Goal: Transaction & Acquisition: Purchase product/service

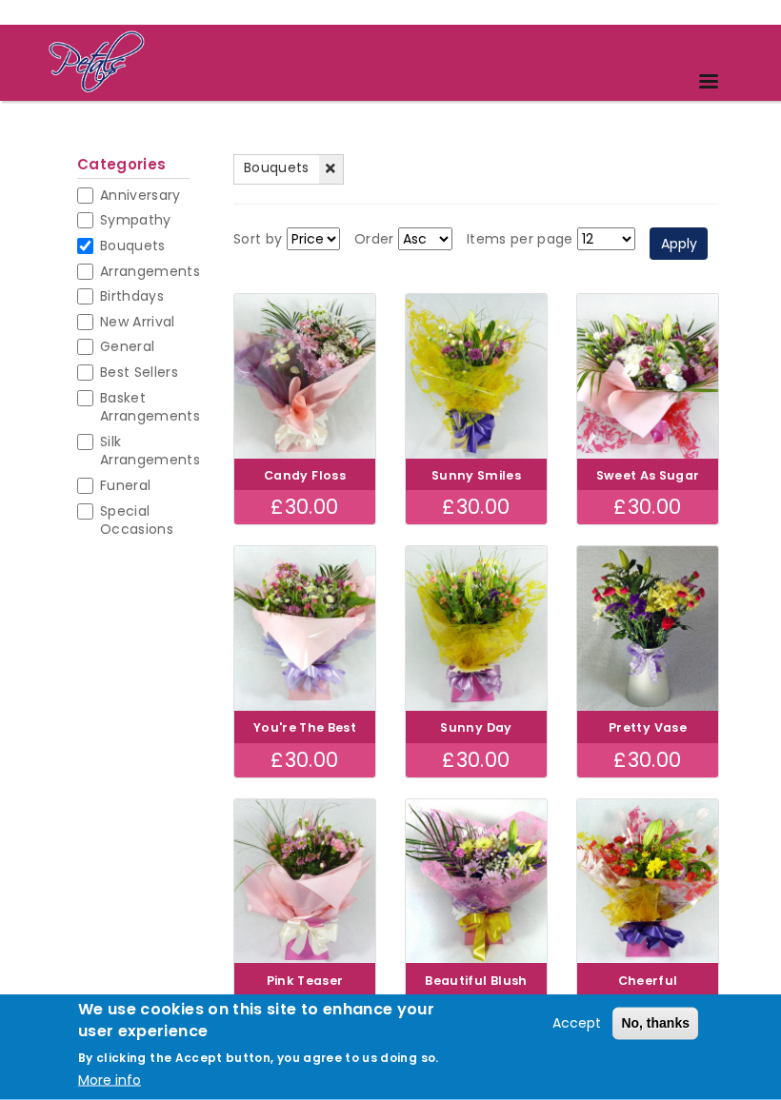
scroll to position [102, 0]
click at [77, 292] on input "Birthdays" at bounding box center [85, 296] width 16 height 16
checkbox input "true"
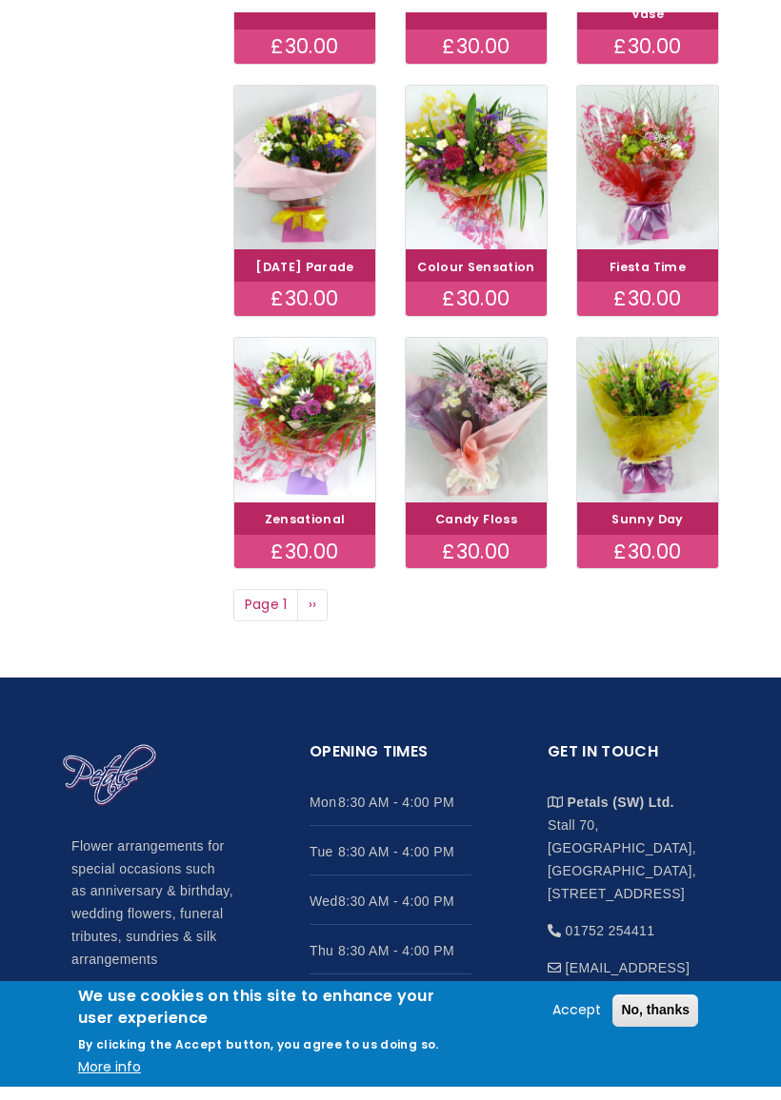
scroll to position [854, 0]
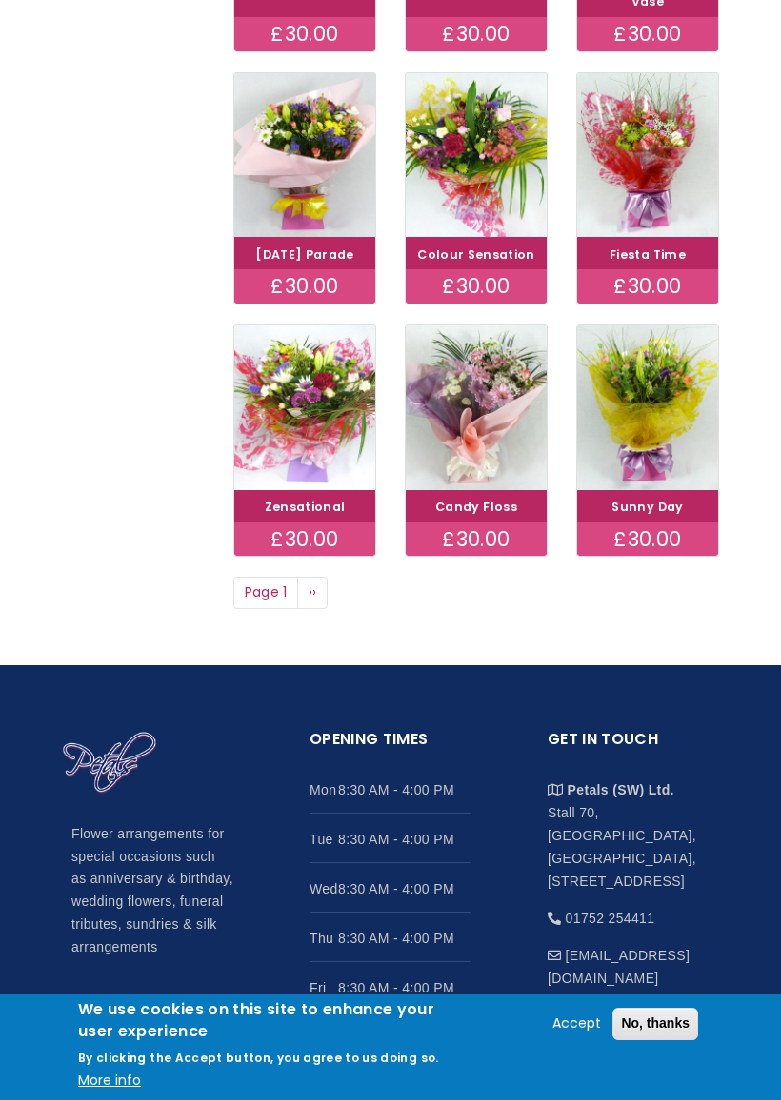
click at [315, 602] on span "››" at bounding box center [312, 592] width 9 height 19
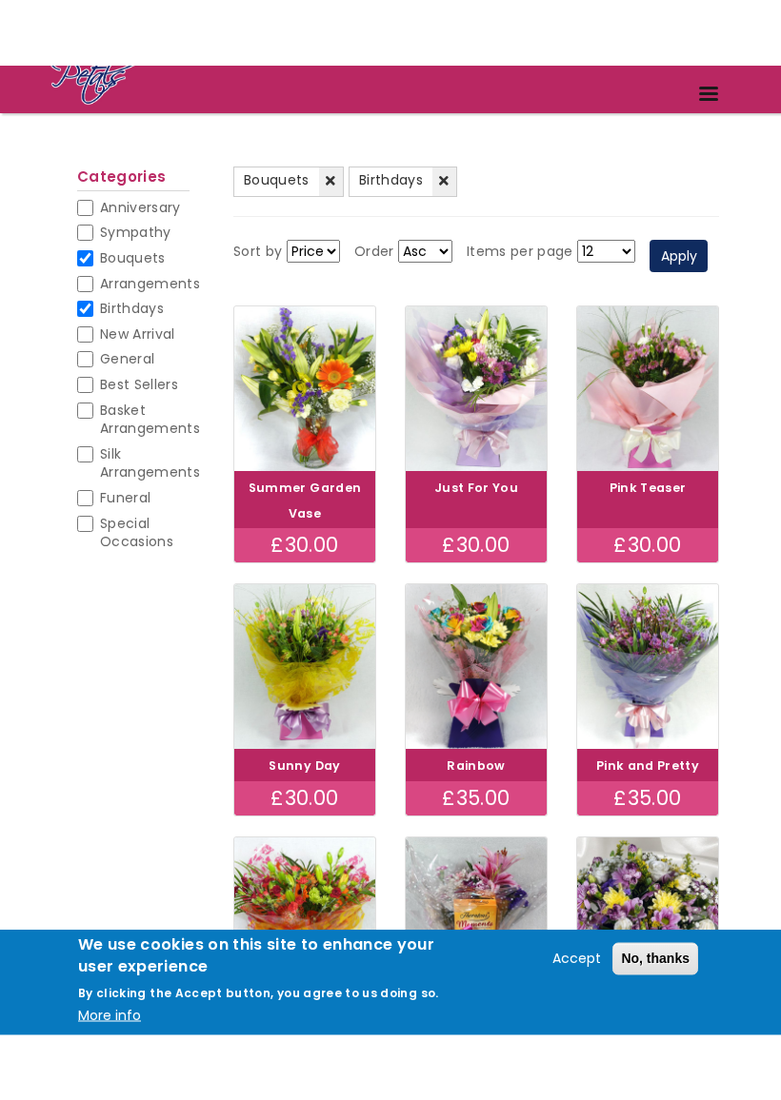
scroll to position [155, 0]
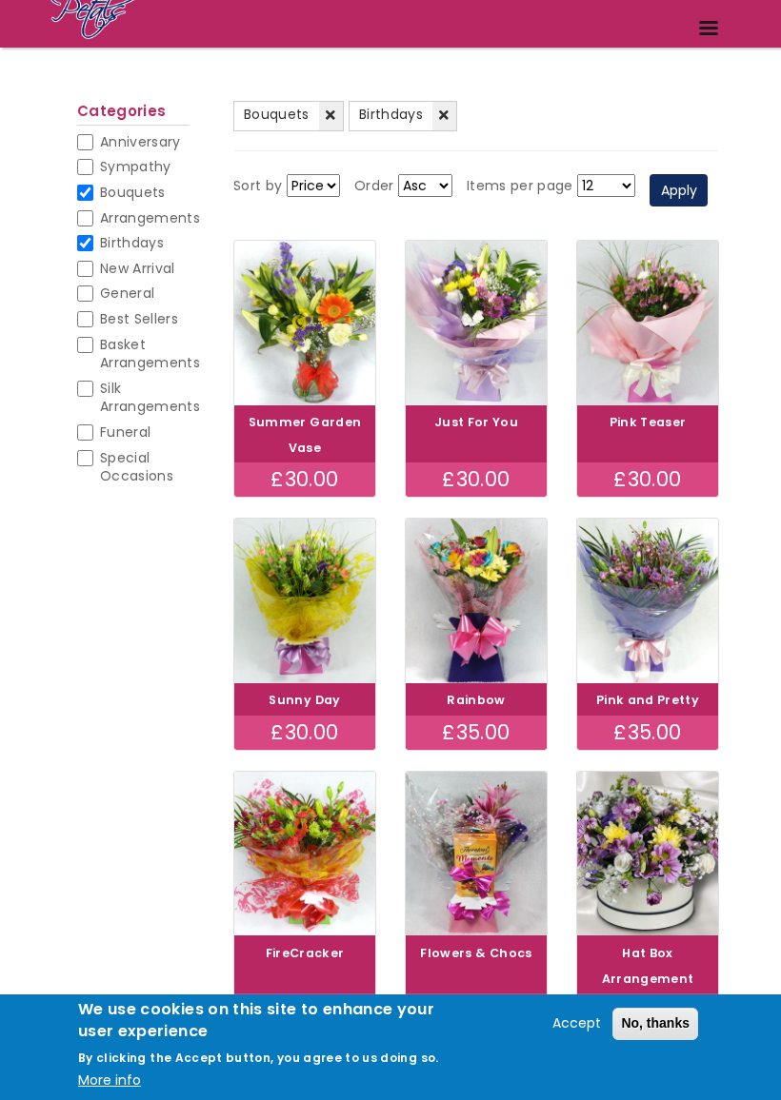
click at [323, 189] on select "Price Title" at bounding box center [313, 185] width 53 height 23
click at [649, 207] on button "Apply" at bounding box center [678, 190] width 58 height 32
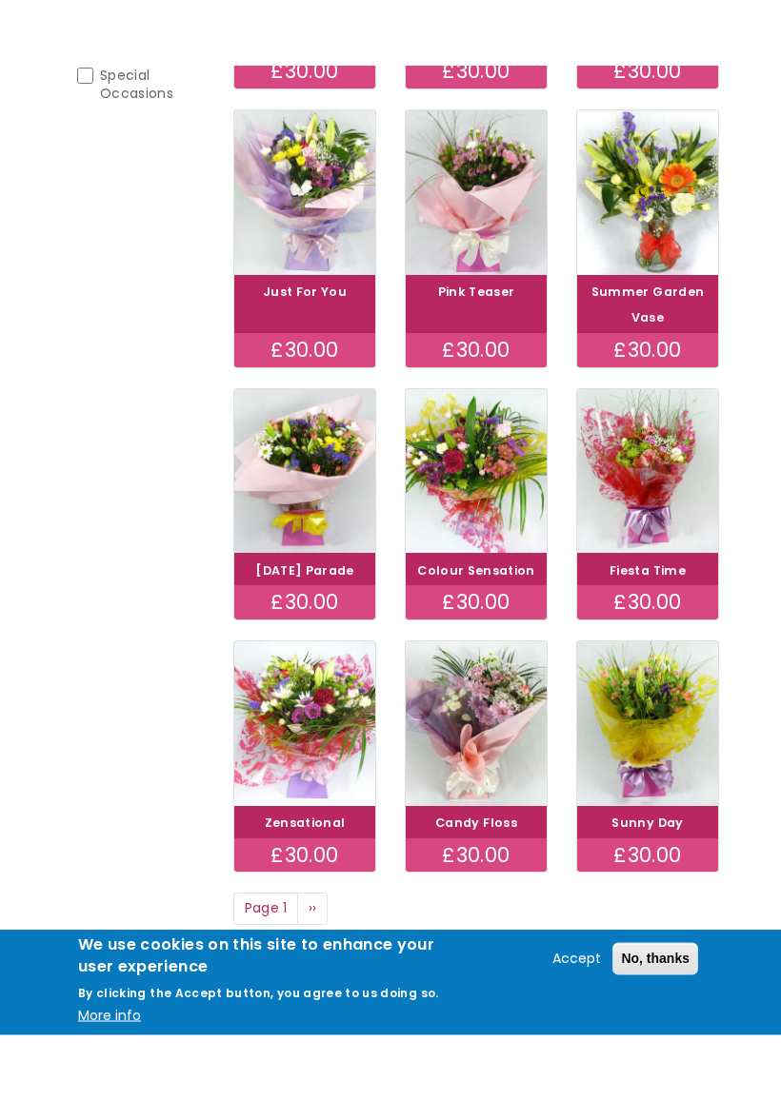
scroll to position [604, 0]
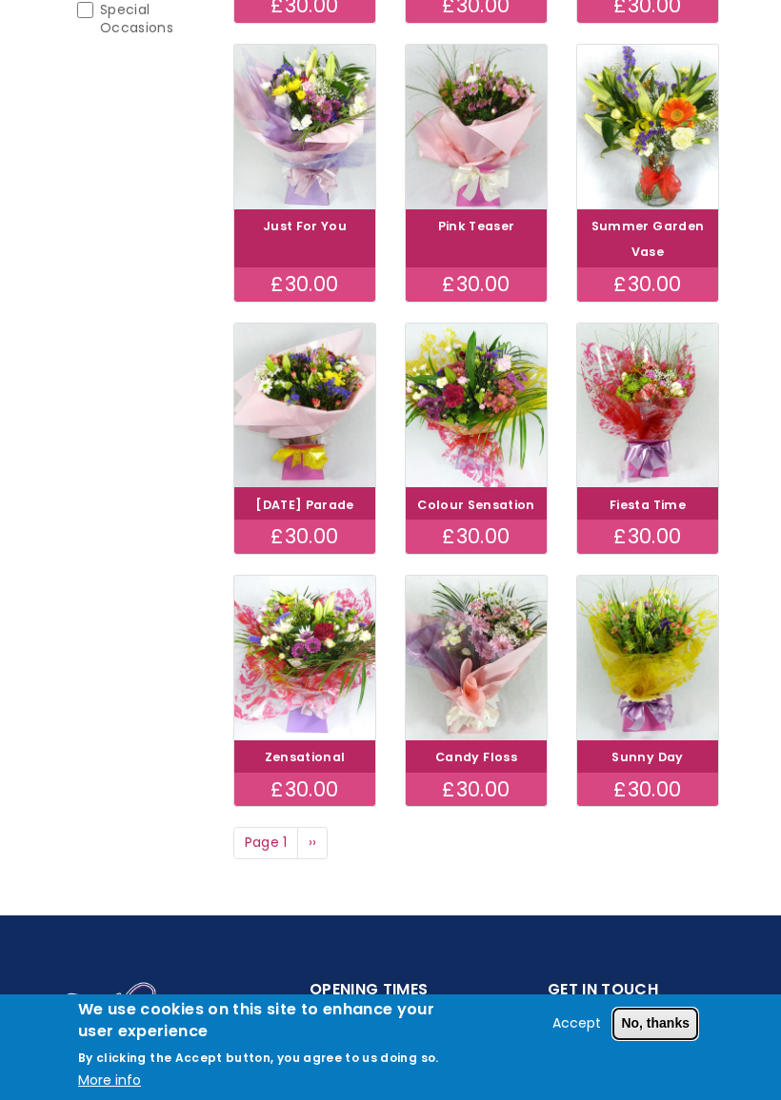
click at [668, 969] on button "No, thanks" at bounding box center [655, 1024] width 86 height 32
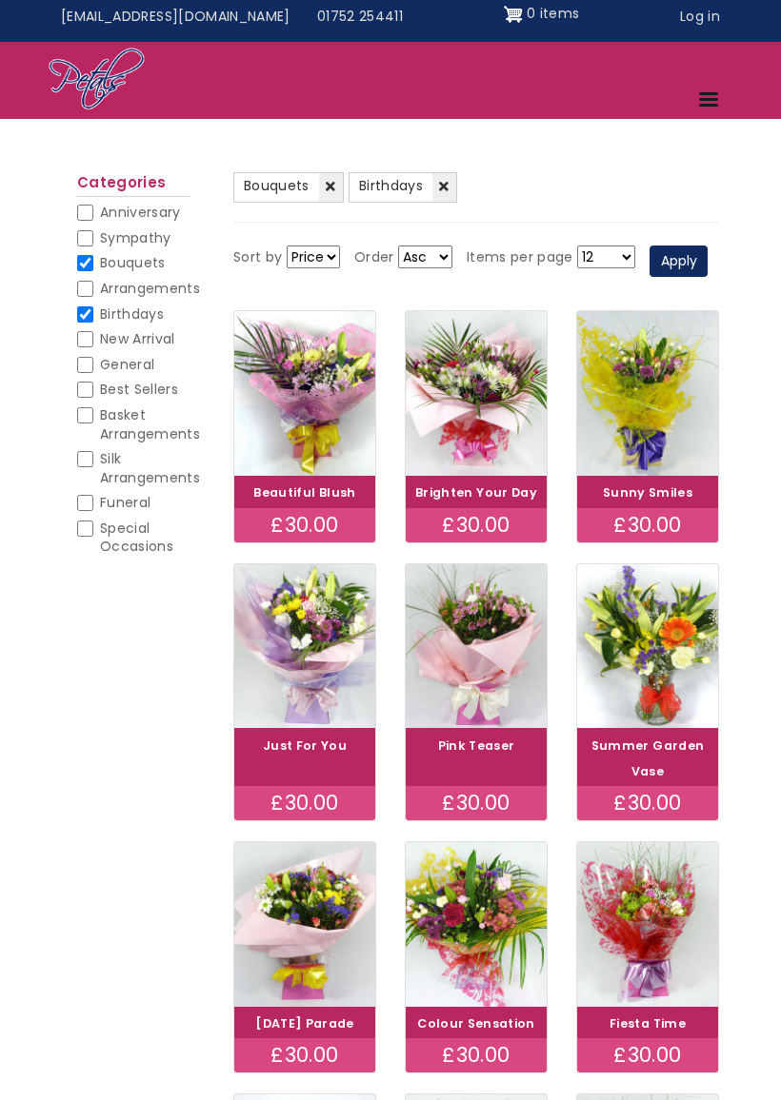
scroll to position [10, 0]
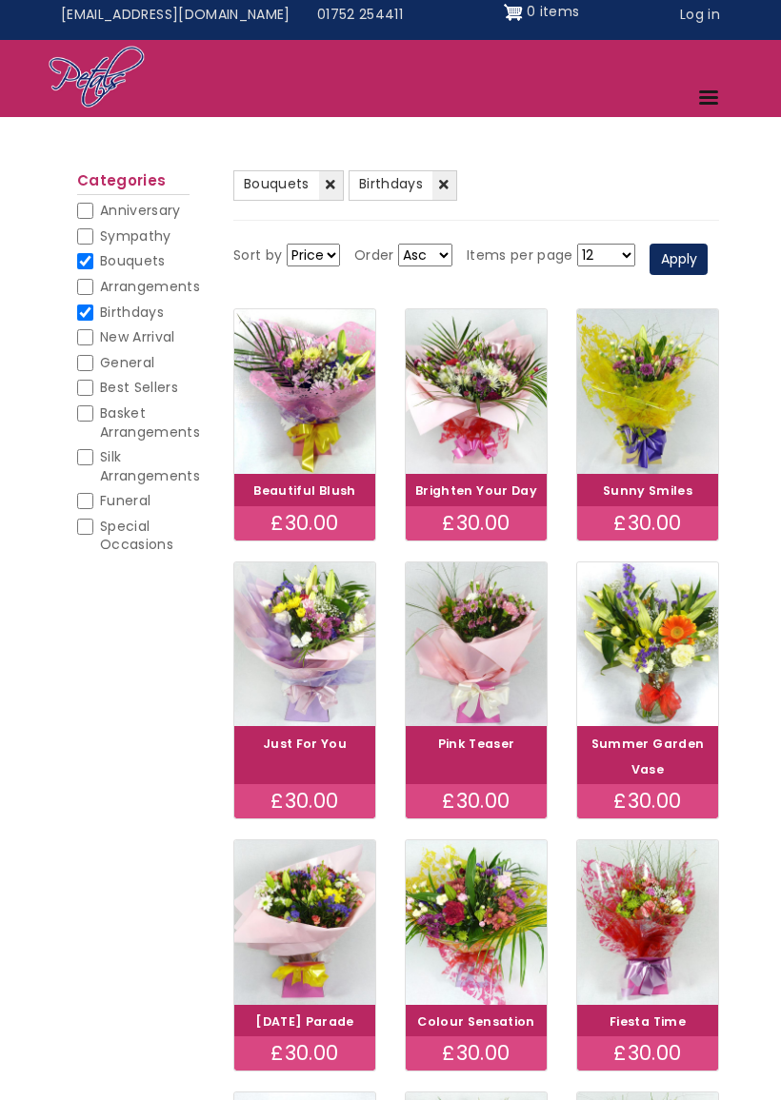
click at [100, 253] on span "Bouquets" at bounding box center [133, 260] width 66 height 19
click at [93, 253] on input "Bouquets" at bounding box center [85, 261] width 16 height 16
checkbox input "false"
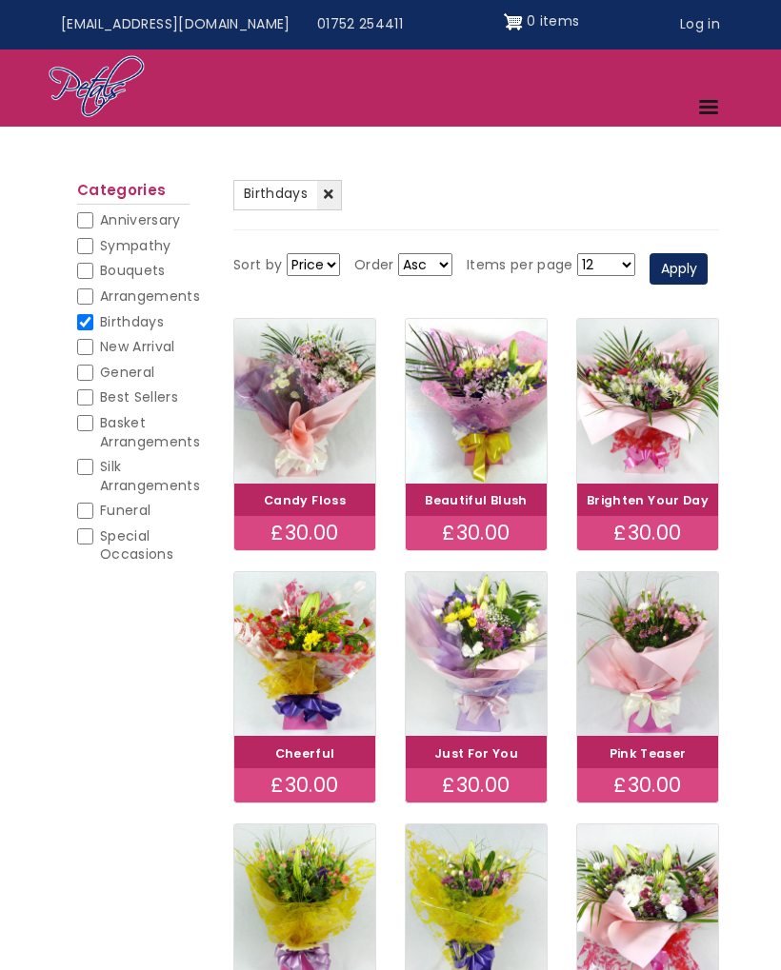
click at [83, 299] on input "Arrangements" at bounding box center [85, 296] width 16 height 16
checkbox input "true"
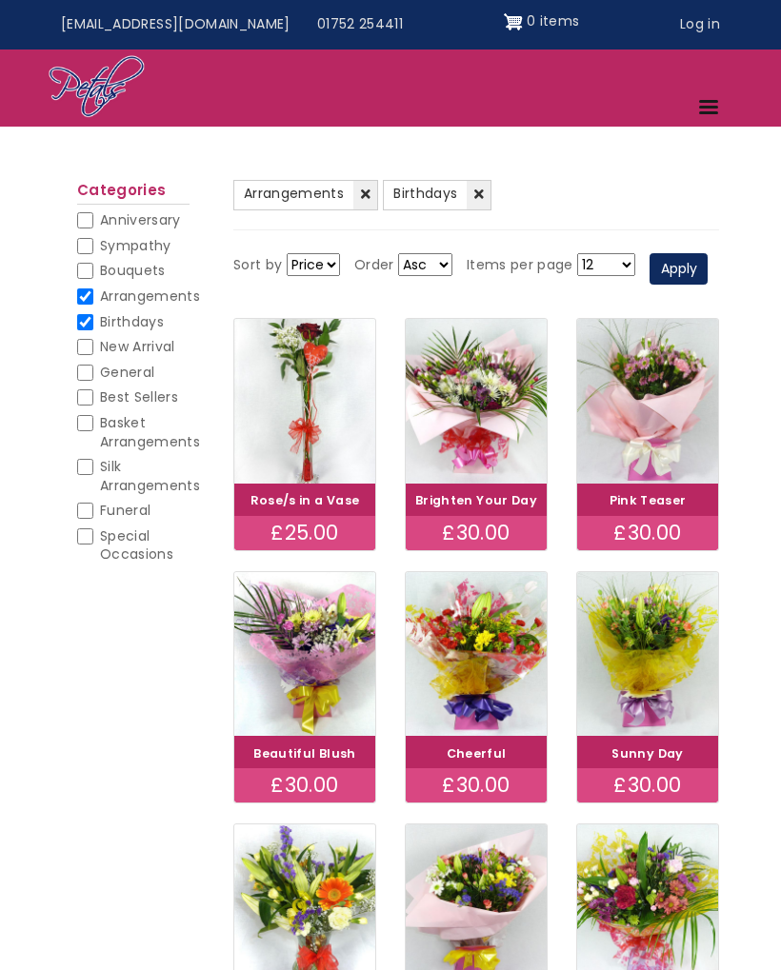
click at [83, 393] on input "Best Sellers" at bounding box center [85, 397] width 16 height 16
checkbox input "true"
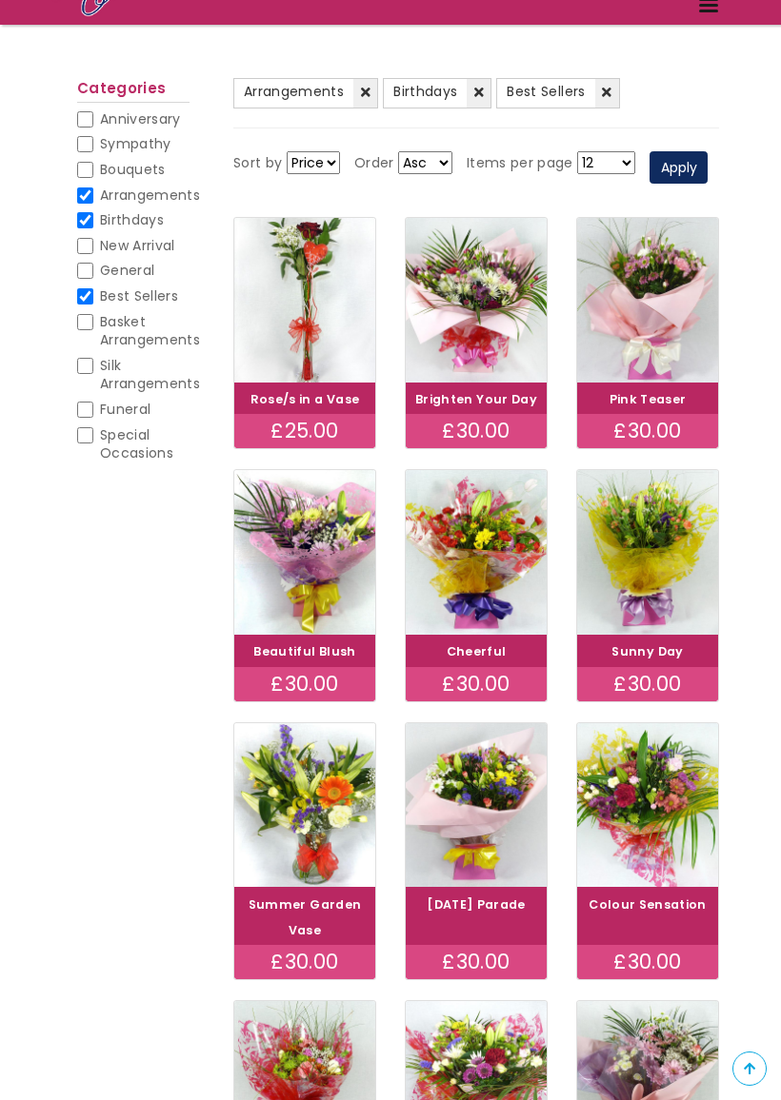
scroll to position [411, 0]
